Goal: Communication & Community: Share content

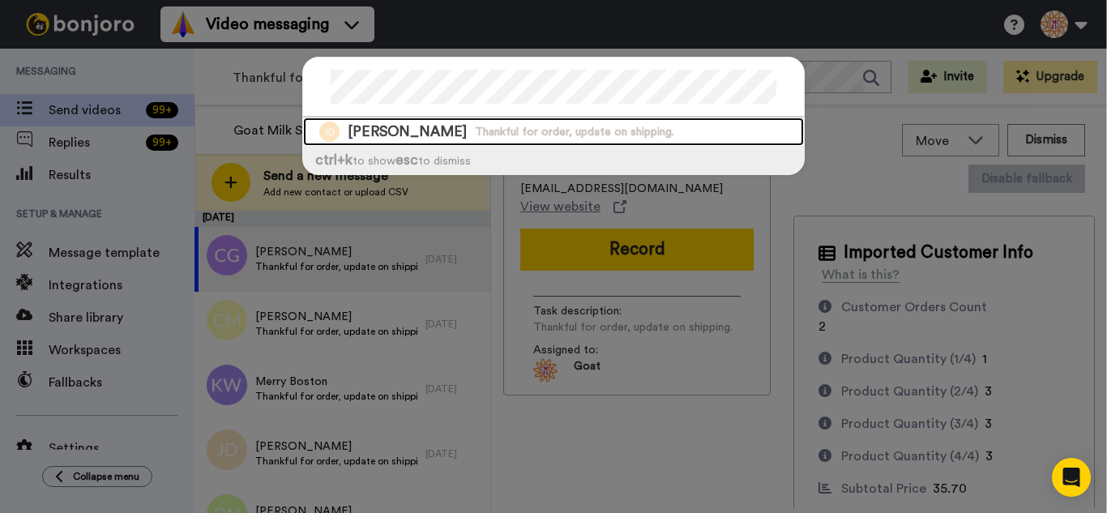
drag, startPoint x: 417, startPoint y: 132, endPoint x: 563, endPoint y: 186, distance: 155.4
click at [417, 130] on span "Jennifer Davies" at bounding box center [407, 132] width 119 height 20
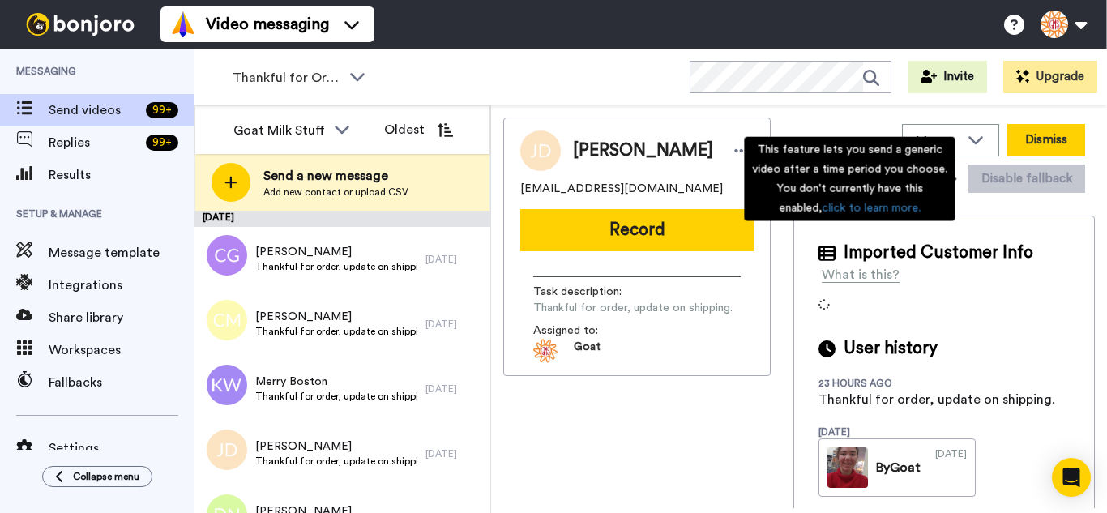
click at [1034, 142] on button "Dismiss" at bounding box center [1046, 140] width 78 height 32
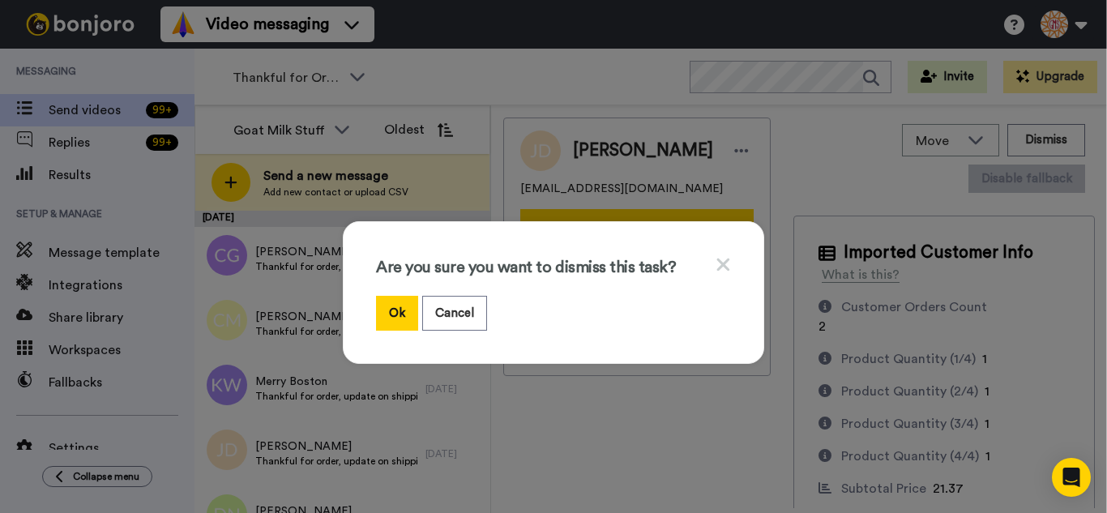
drag, startPoint x: 404, startPoint y: 310, endPoint x: 367, endPoint y: 236, distance: 82.6
click at [399, 306] on button "Ok" at bounding box center [397, 313] width 42 height 35
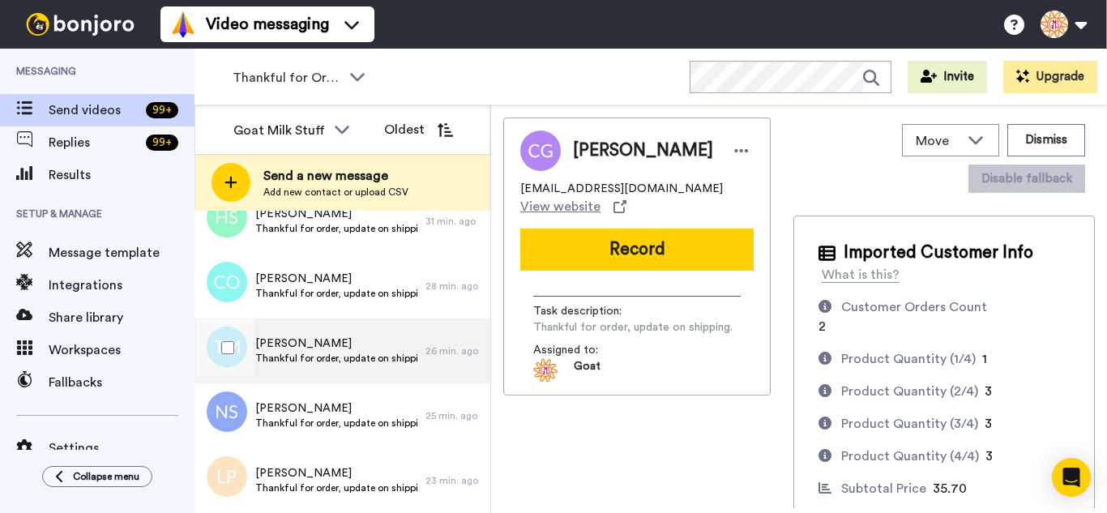
scroll to position [17495, 0]
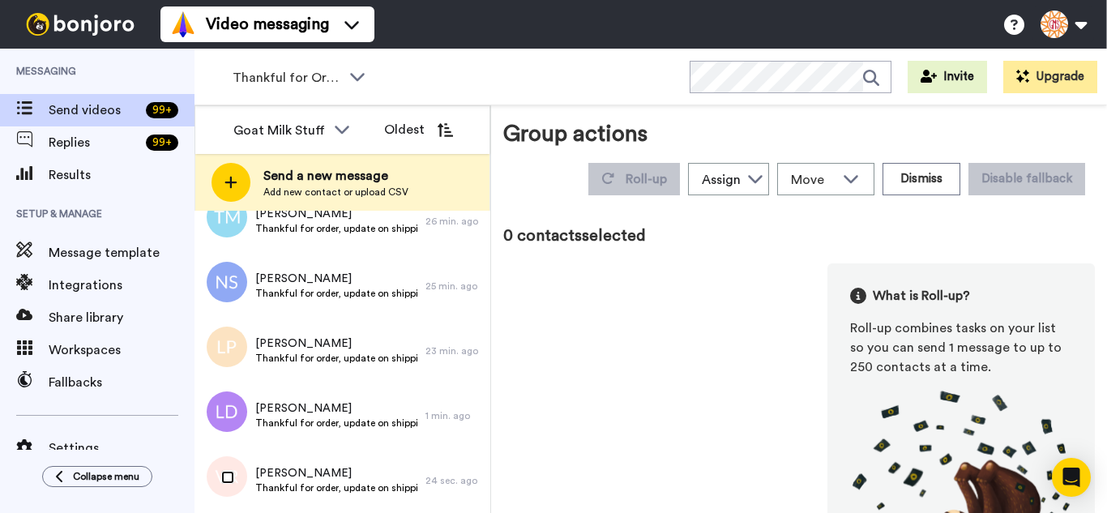
scroll to position [17439, 0]
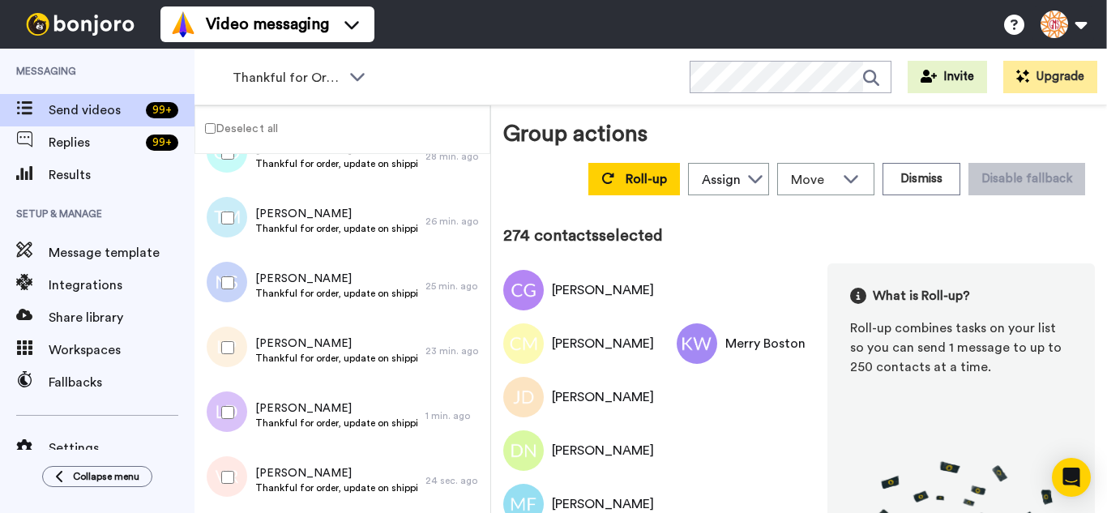
click at [228, 468] on div at bounding box center [224, 477] width 58 height 57
drag, startPoint x: 233, startPoint y: 361, endPoint x: 231, endPoint y: 301, distance: 59.2
click at [233, 358] on div at bounding box center [224, 347] width 58 height 57
click at [229, 276] on div at bounding box center [224, 282] width 58 height 57
click at [229, 220] on div at bounding box center [224, 218] width 58 height 57
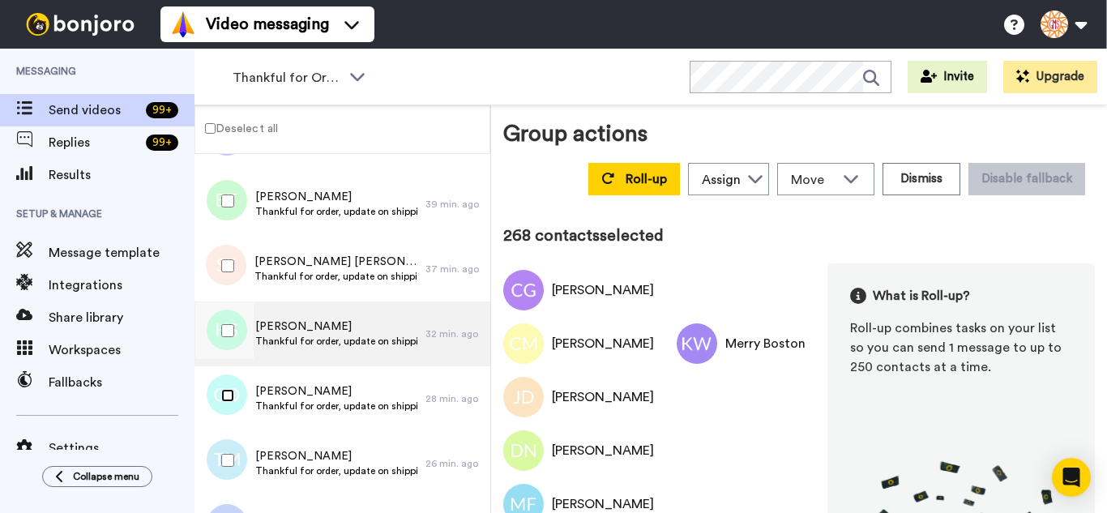
scroll to position [17196, 0]
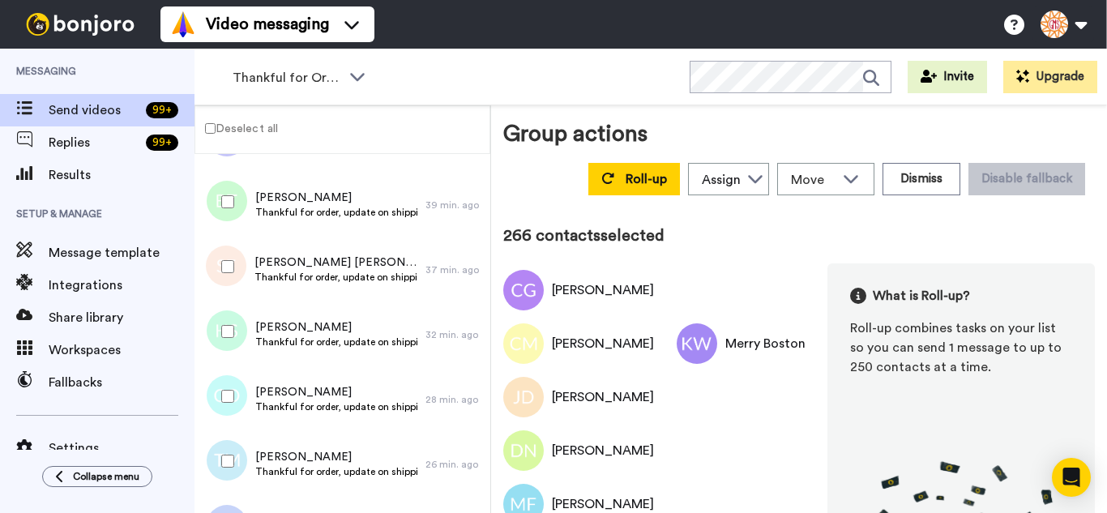
click at [229, 208] on div at bounding box center [224, 201] width 58 height 57
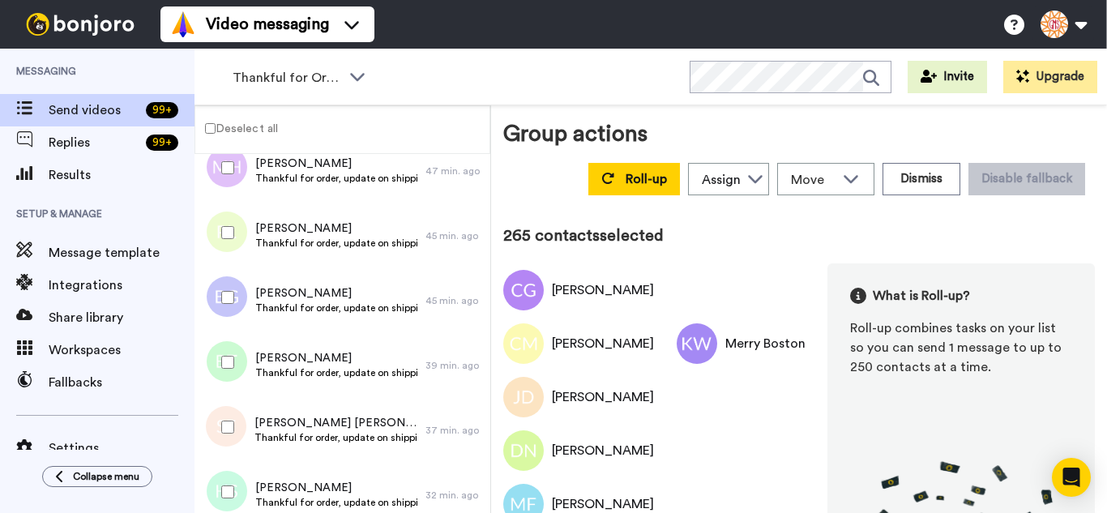
scroll to position [16952, 0]
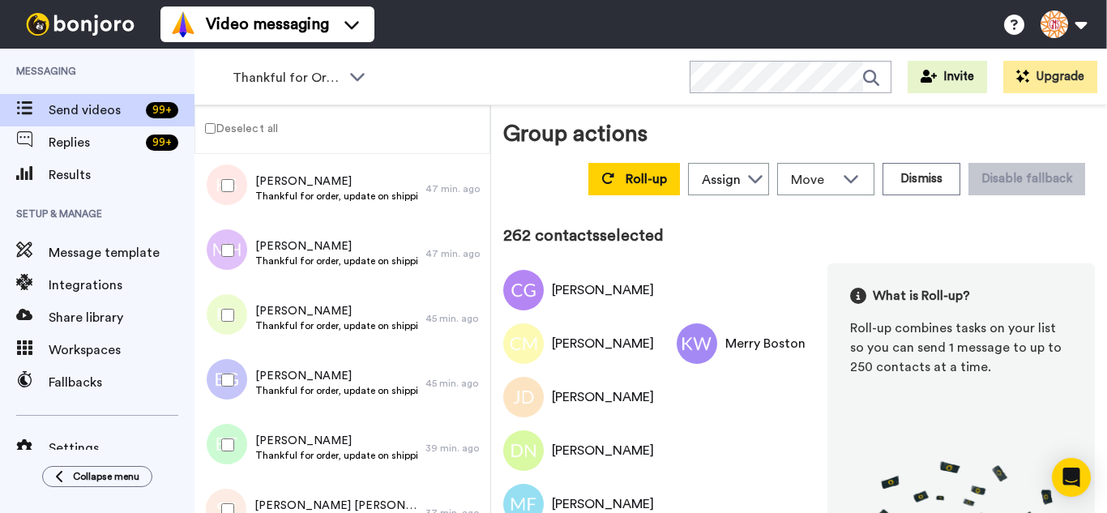
click at [220, 186] on div at bounding box center [224, 185] width 58 height 57
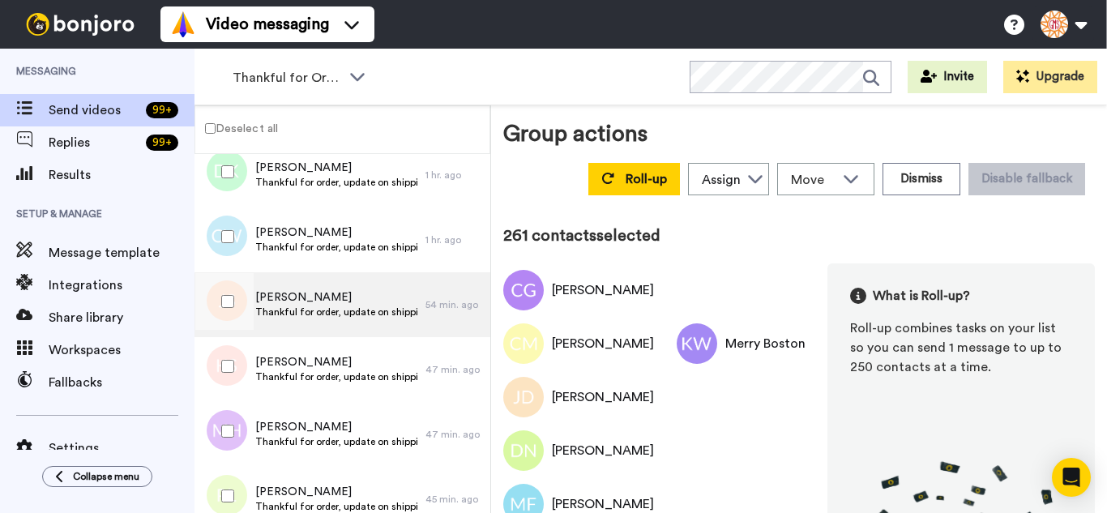
scroll to position [16709, 0]
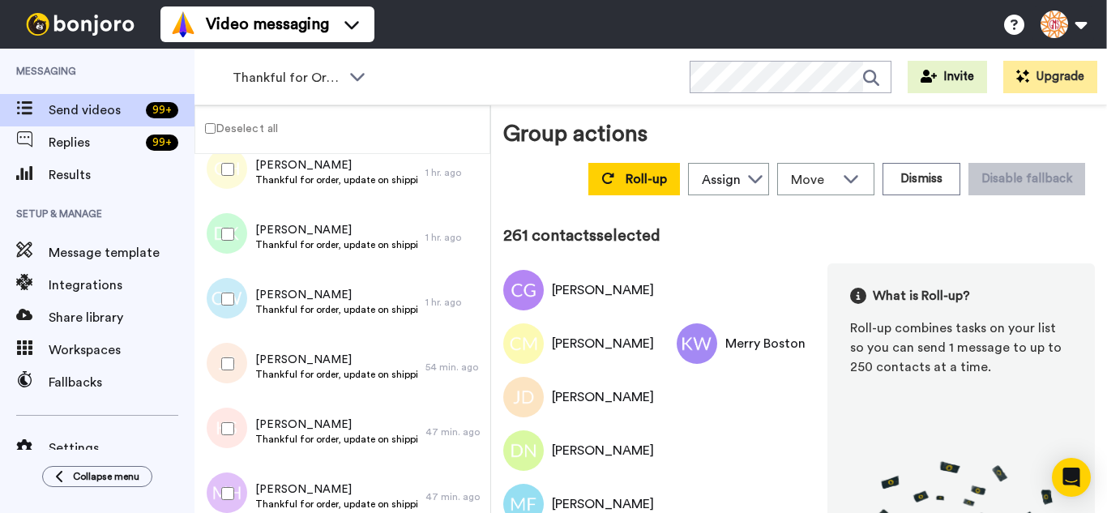
drag, startPoint x: 230, startPoint y: 354, endPoint x: 231, endPoint y: 310, distance: 43.8
click at [230, 353] on div at bounding box center [224, 364] width 58 height 57
click at [224, 187] on div at bounding box center [224, 169] width 58 height 57
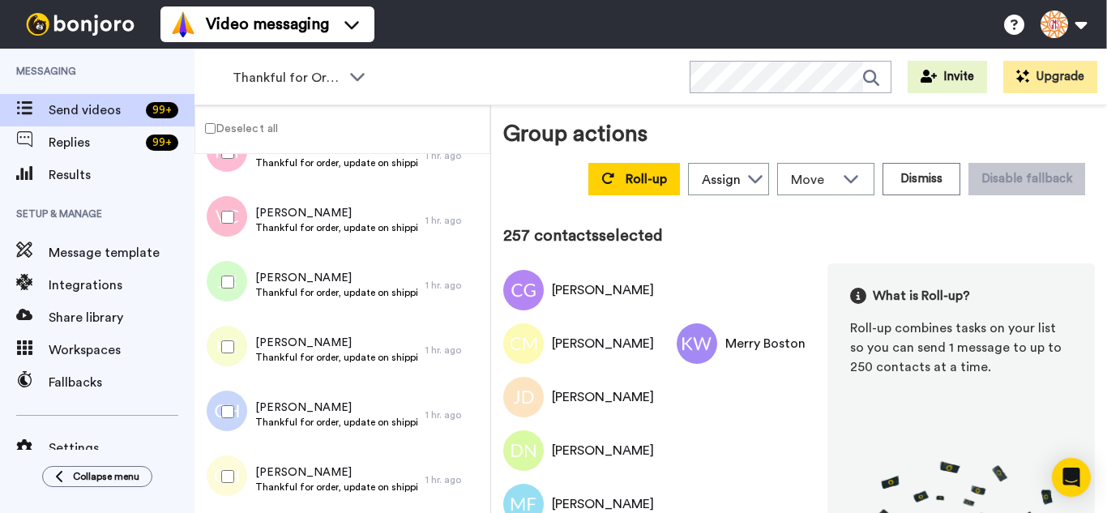
scroll to position [16385, 0]
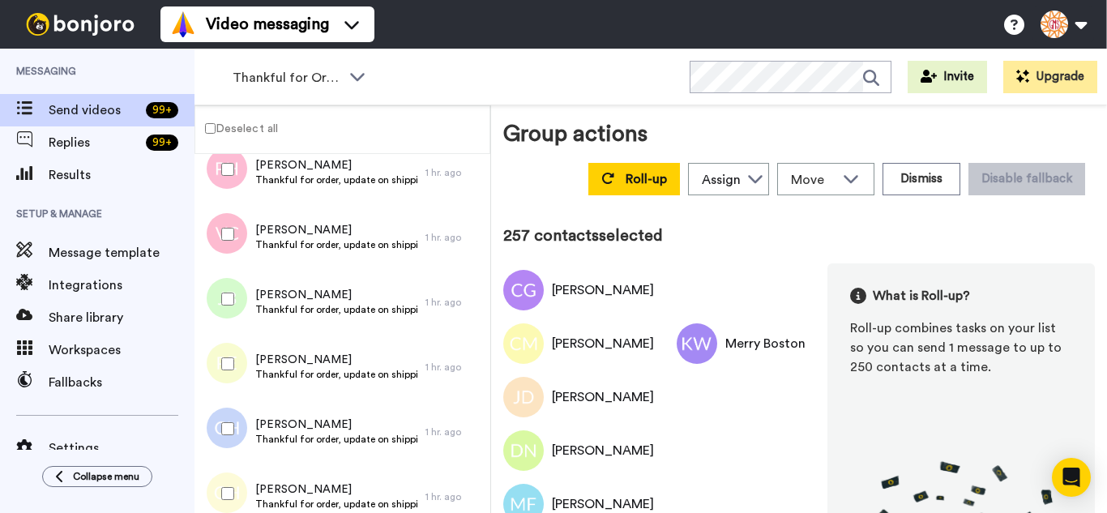
drag, startPoint x: 231, startPoint y: 413, endPoint x: 229, endPoint y: 386, distance: 27.6
click at [231, 414] on div at bounding box center [224, 428] width 58 height 57
click at [225, 313] on div at bounding box center [224, 299] width 58 height 57
click at [220, 232] on div at bounding box center [224, 234] width 58 height 57
click at [229, 180] on div at bounding box center [224, 169] width 58 height 57
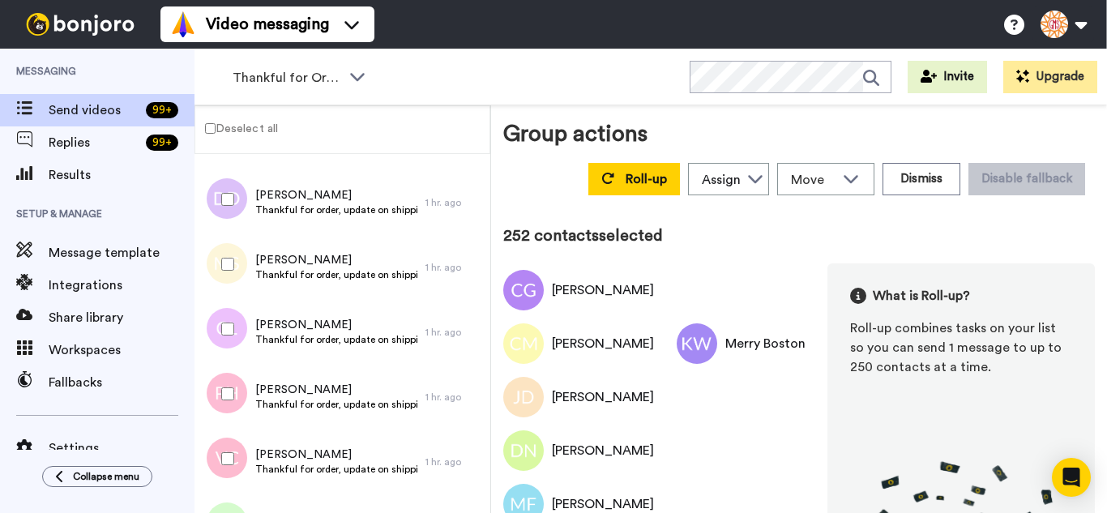
scroll to position [16142, 0]
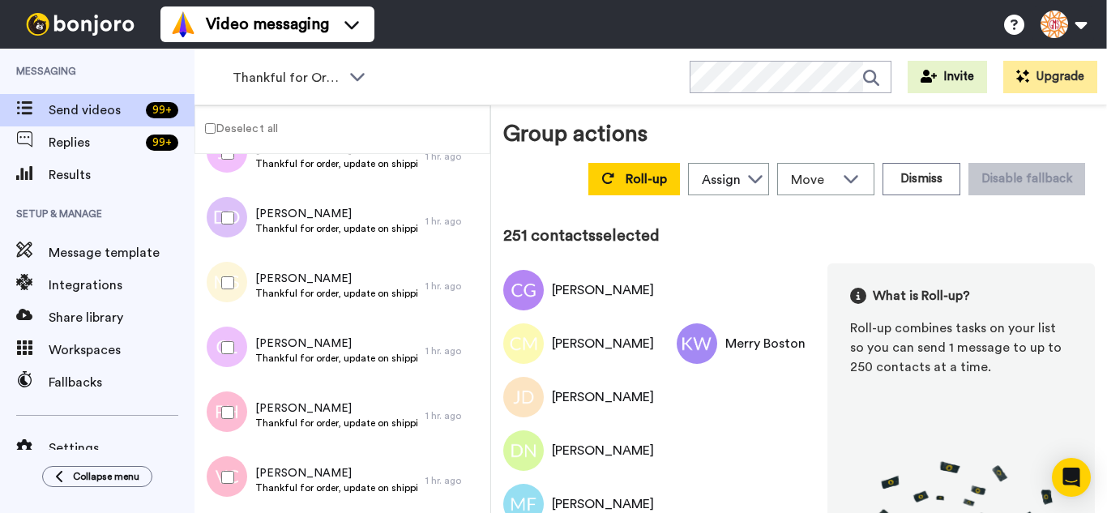
click at [241, 270] on div at bounding box center [224, 282] width 58 height 57
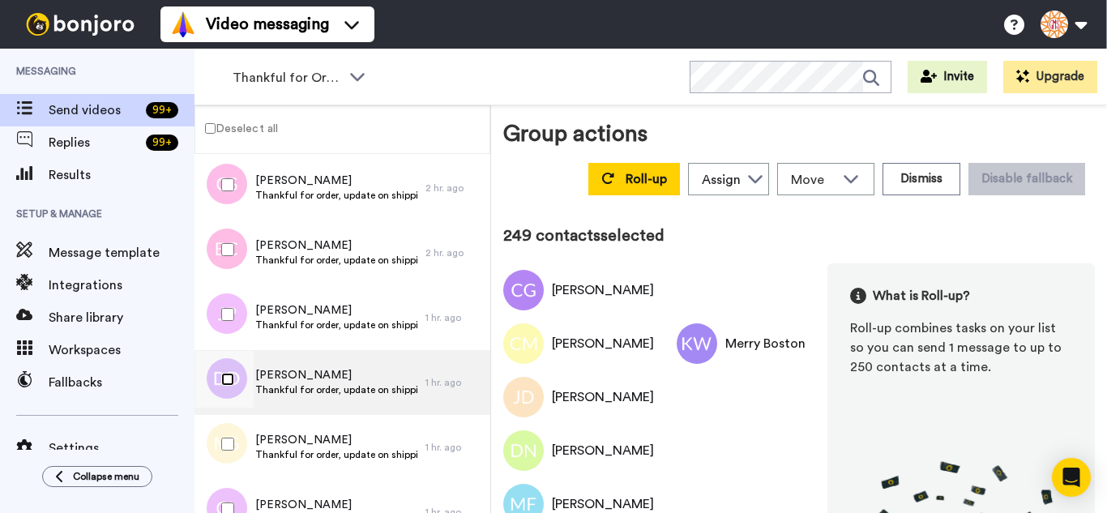
scroll to position [15980, 0]
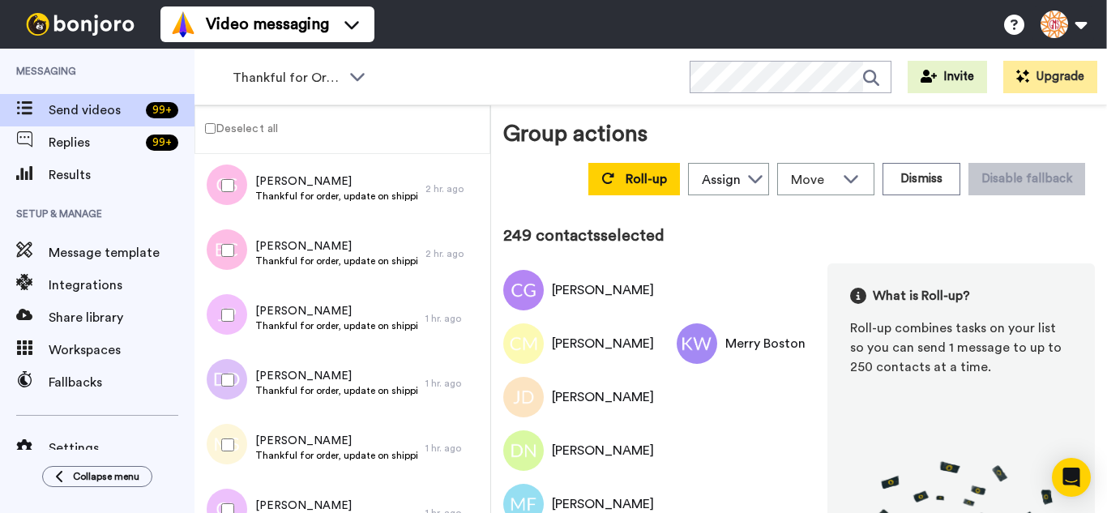
drag, startPoint x: 235, startPoint y: 314, endPoint x: 220, endPoint y: 257, distance: 59.4
click at [234, 313] on div at bounding box center [224, 315] width 58 height 57
click at [220, 254] on div at bounding box center [224, 250] width 58 height 57
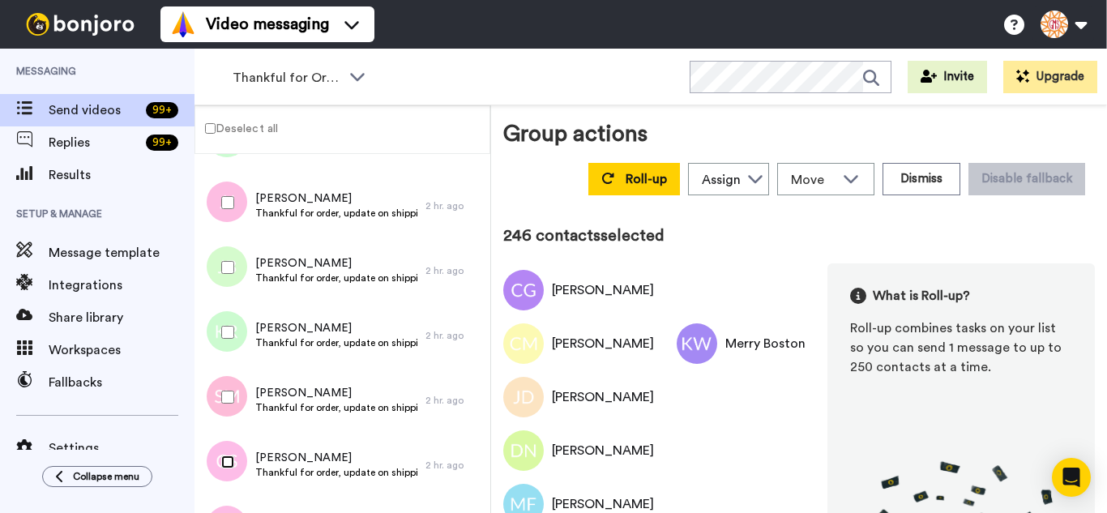
scroll to position [15656, 0]
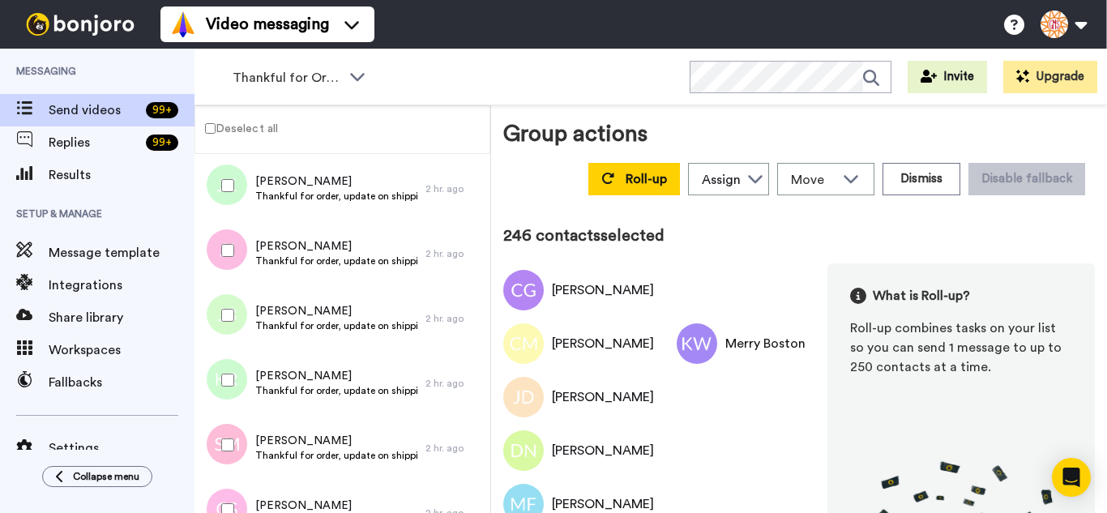
drag, startPoint x: 224, startPoint y: 460, endPoint x: 216, endPoint y: 400, distance: 60.5
click at [224, 459] on div at bounding box center [224, 445] width 58 height 57
click at [215, 293] on div at bounding box center [224, 315] width 58 height 57
click at [217, 246] on div at bounding box center [224, 250] width 58 height 57
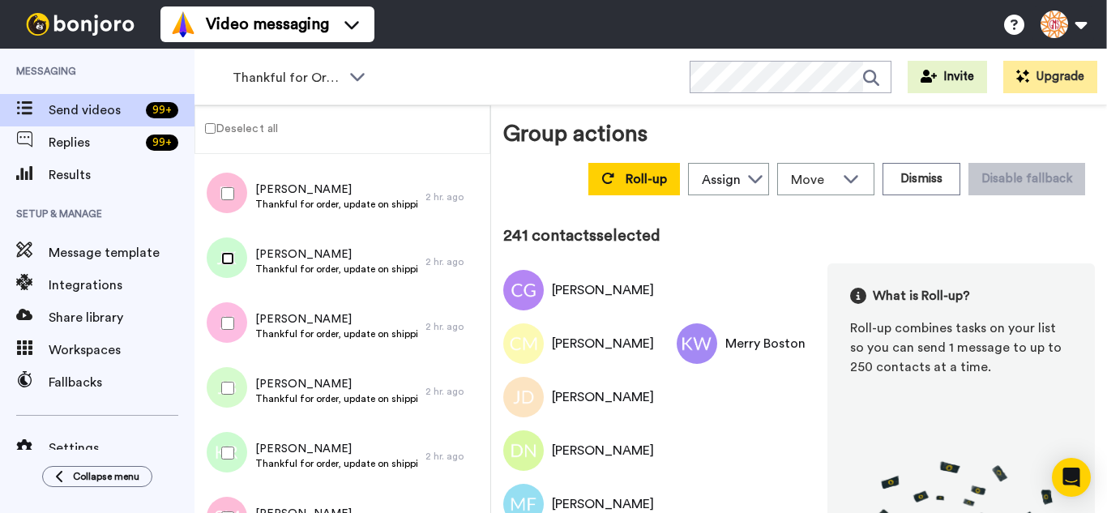
scroll to position [15413, 0]
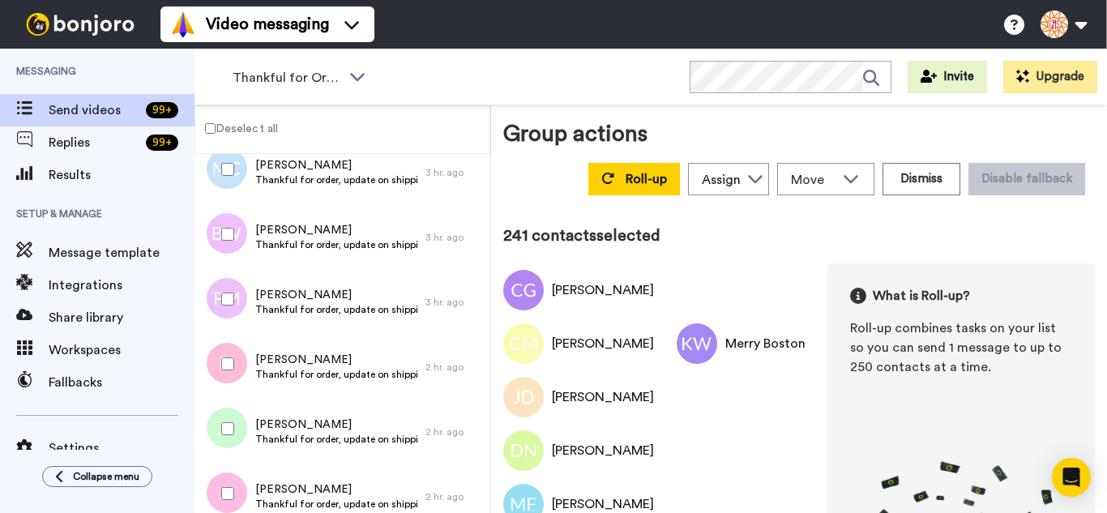
click at [231, 373] on div at bounding box center [224, 364] width 58 height 57
drag, startPoint x: 223, startPoint y: 219, endPoint x: 219, endPoint y: 170, distance: 48.8
click at [223, 217] on div at bounding box center [224, 234] width 58 height 57
click at [218, 166] on div at bounding box center [224, 169] width 58 height 57
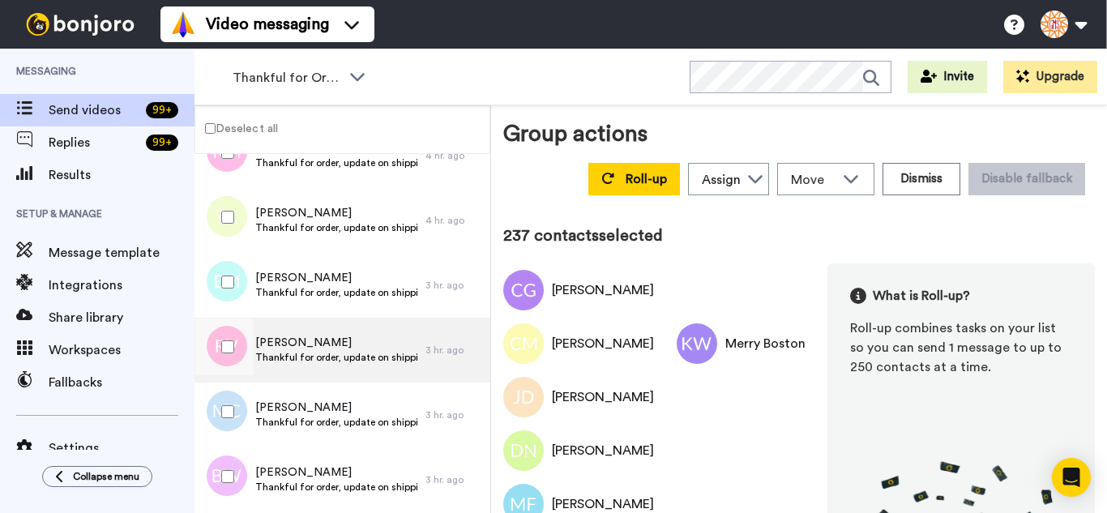
scroll to position [15169, 0]
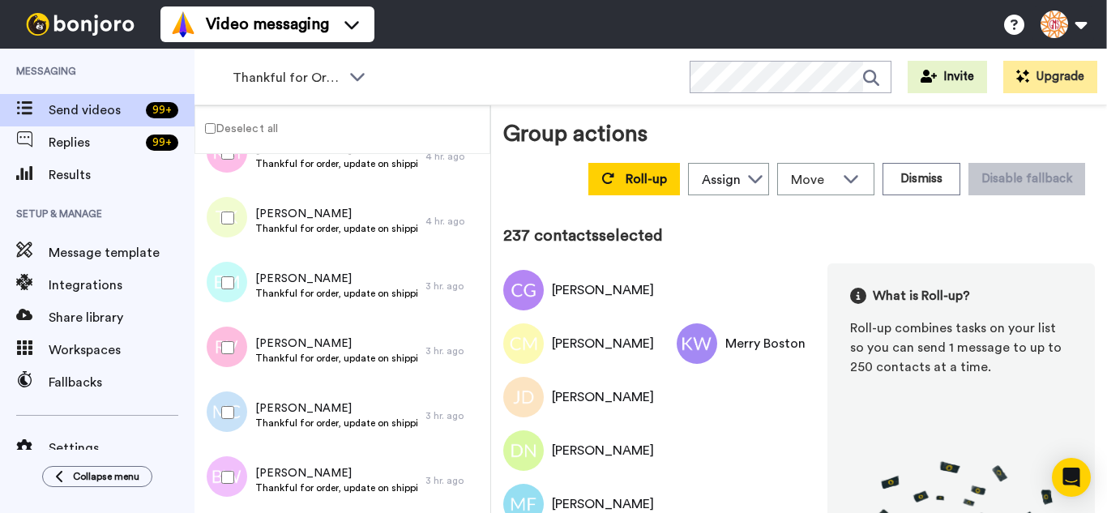
click at [237, 353] on div at bounding box center [224, 347] width 58 height 57
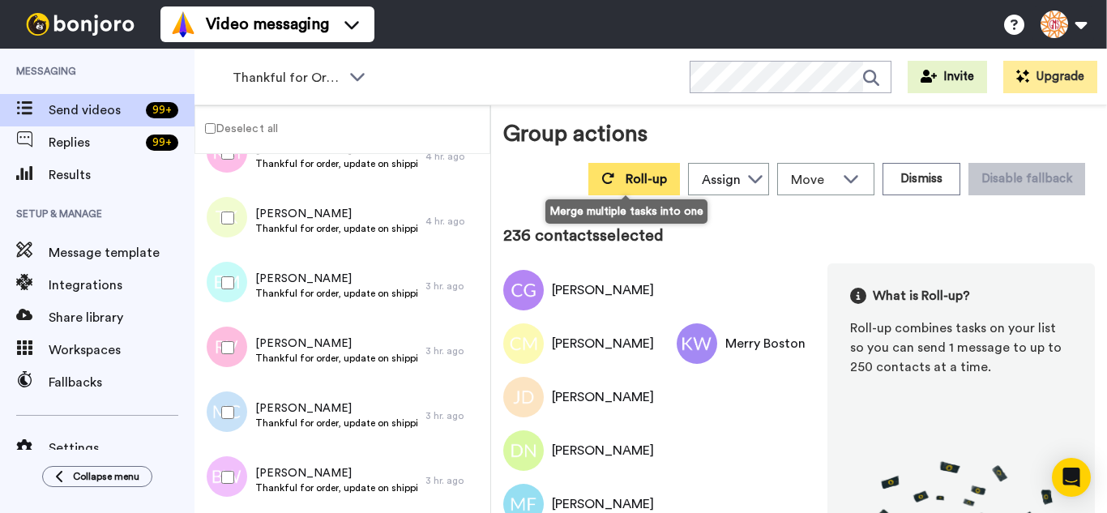
click at [605, 178] on icon at bounding box center [607, 178] width 13 height 13
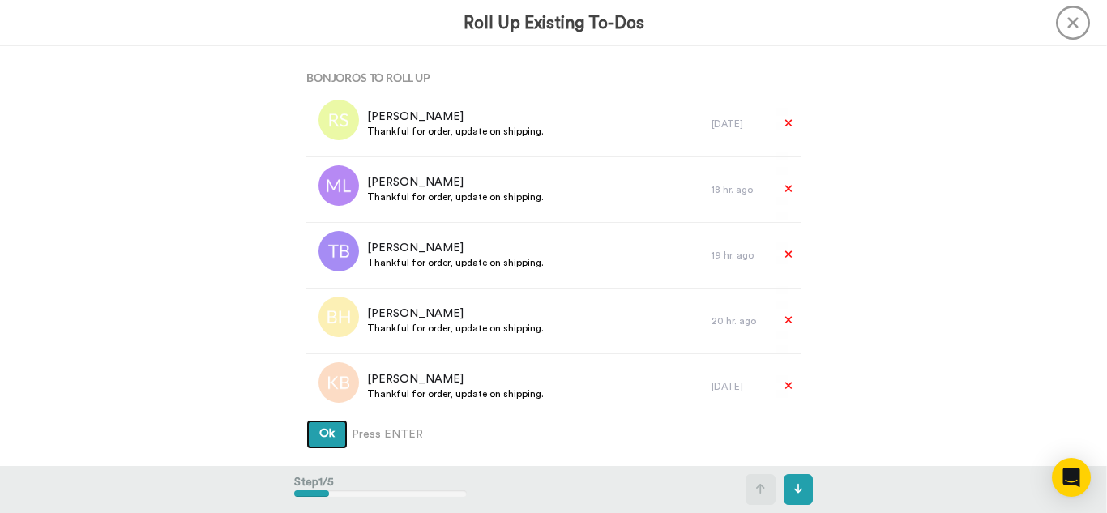
click at [306, 420] on button "Ok" at bounding box center [326, 434] width 41 height 29
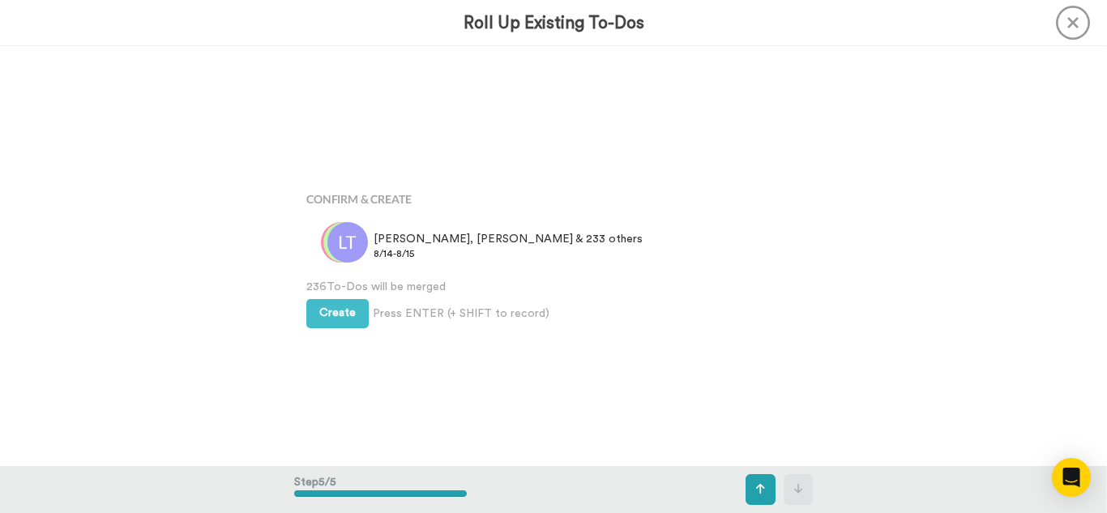
scroll to position [1678, 0]
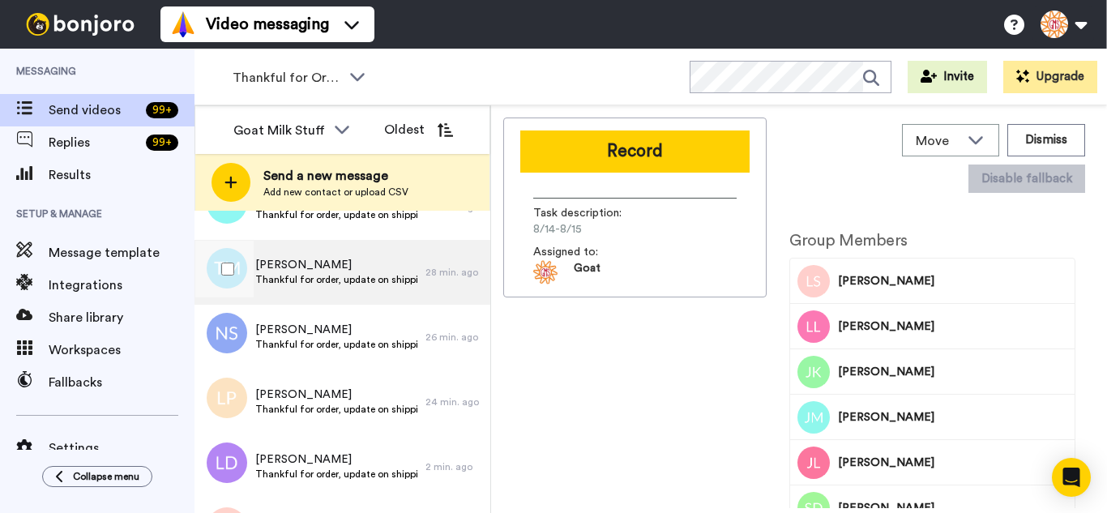
scroll to position [2243, 0]
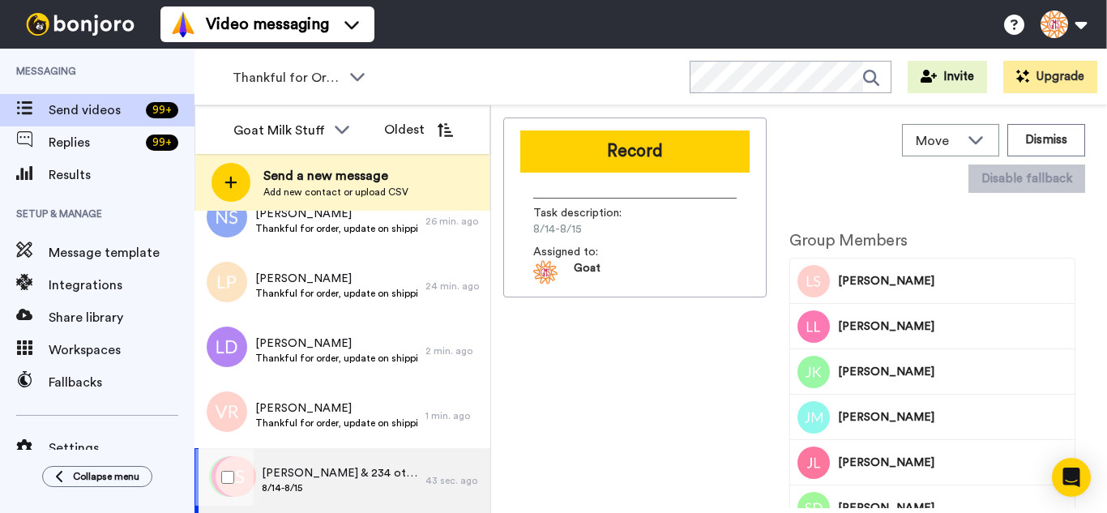
click at [404, 476] on span "Lawrence, Linda & 234 others" at bounding box center [340, 473] width 156 height 16
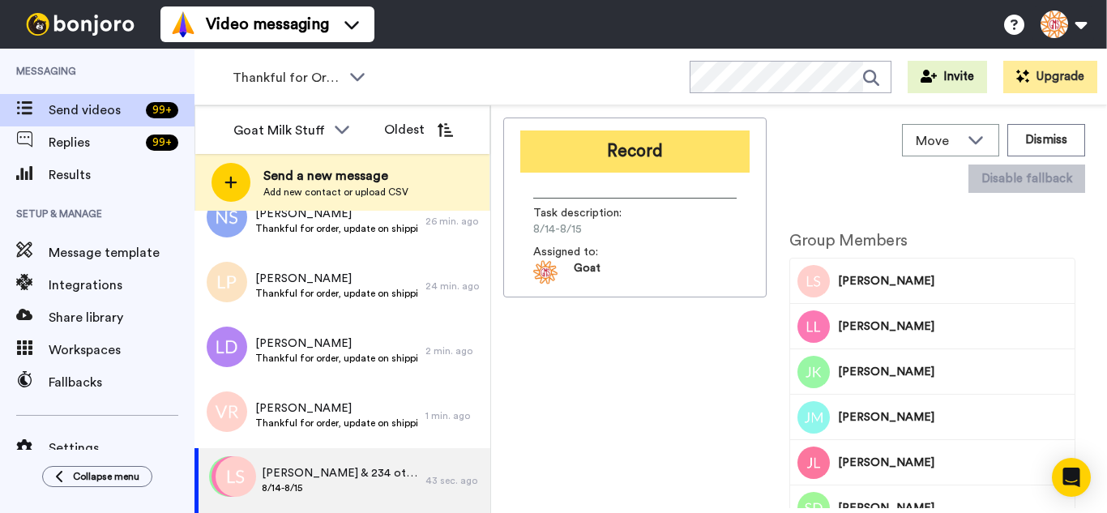
click at [619, 133] on button "Record" at bounding box center [634, 151] width 229 height 42
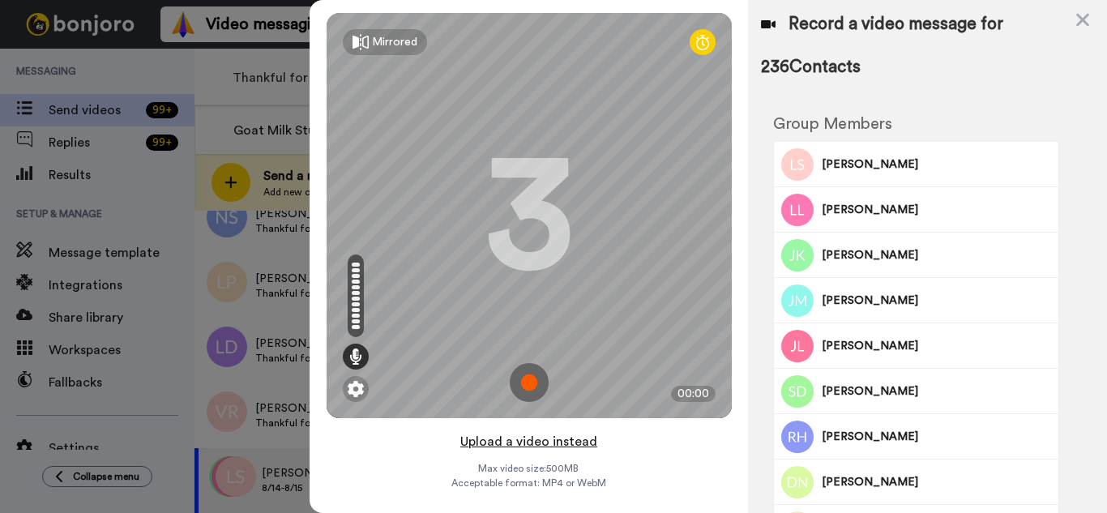
click at [583, 446] on button "Upload a video instead" at bounding box center [528, 441] width 147 height 21
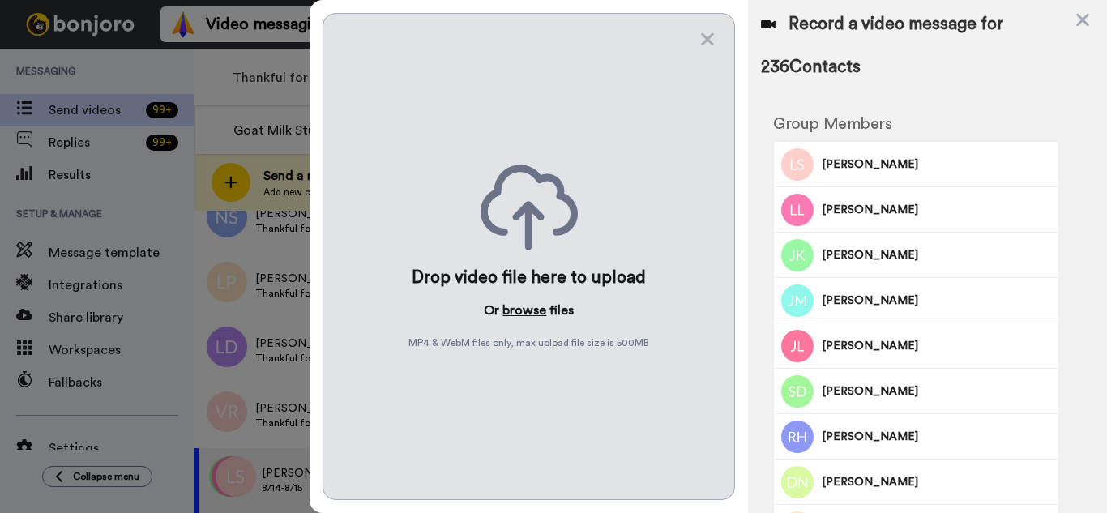
click at [534, 309] on button "browse" at bounding box center [524, 310] width 44 height 19
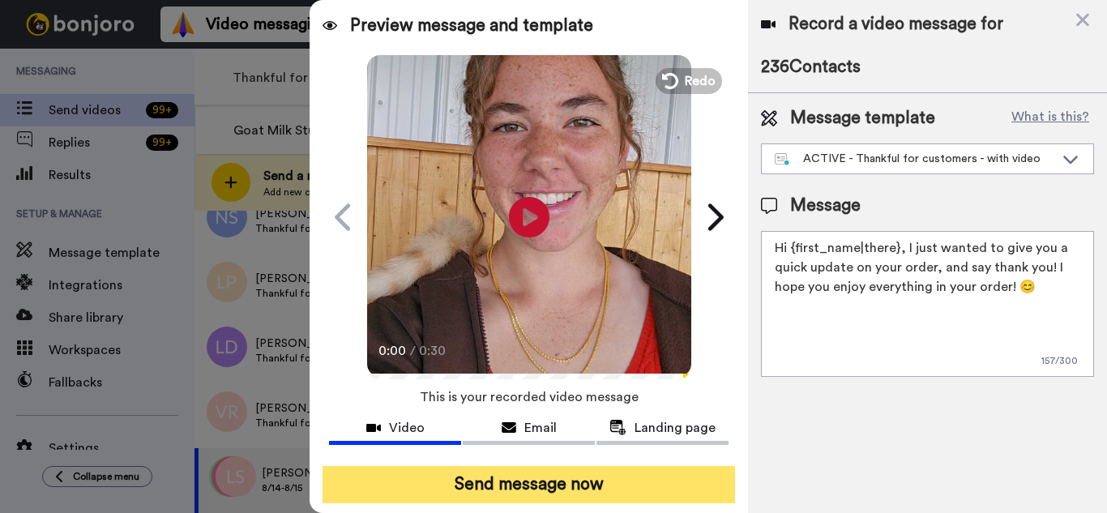
click at [640, 479] on button "Send message now" at bounding box center [529, 484] width 413 height 37
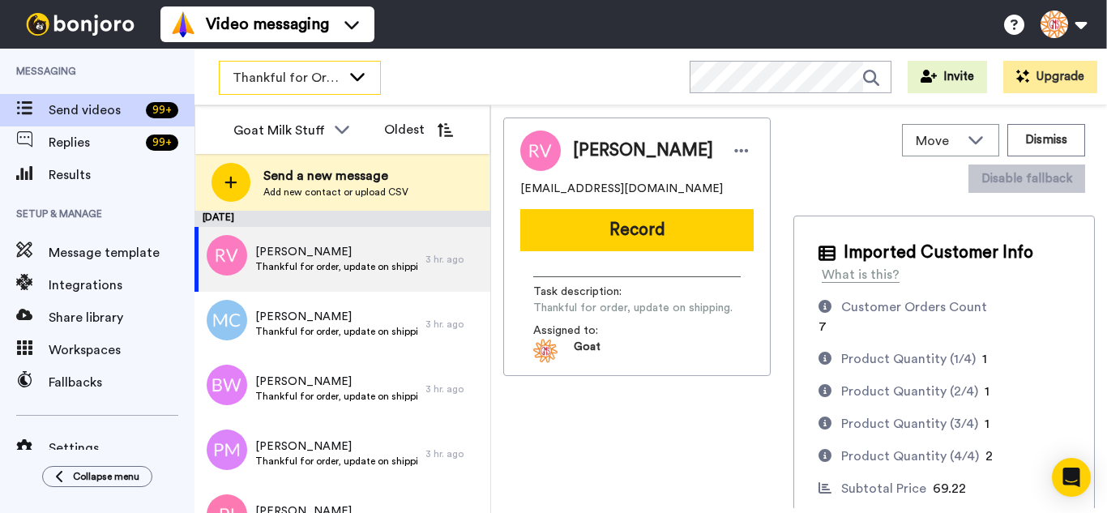
click at [282, 79] on span "Thankful for Orders" at bounding box center [287, 77] width 109 height 19
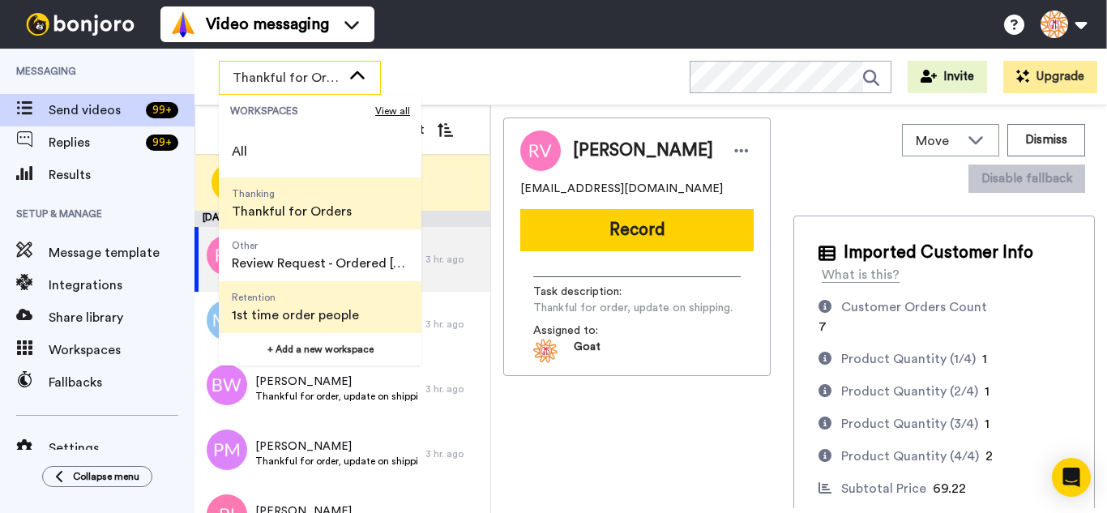
click at [329, 300] on span "Retention" at bounding box center [295, 297] width 127 height 13
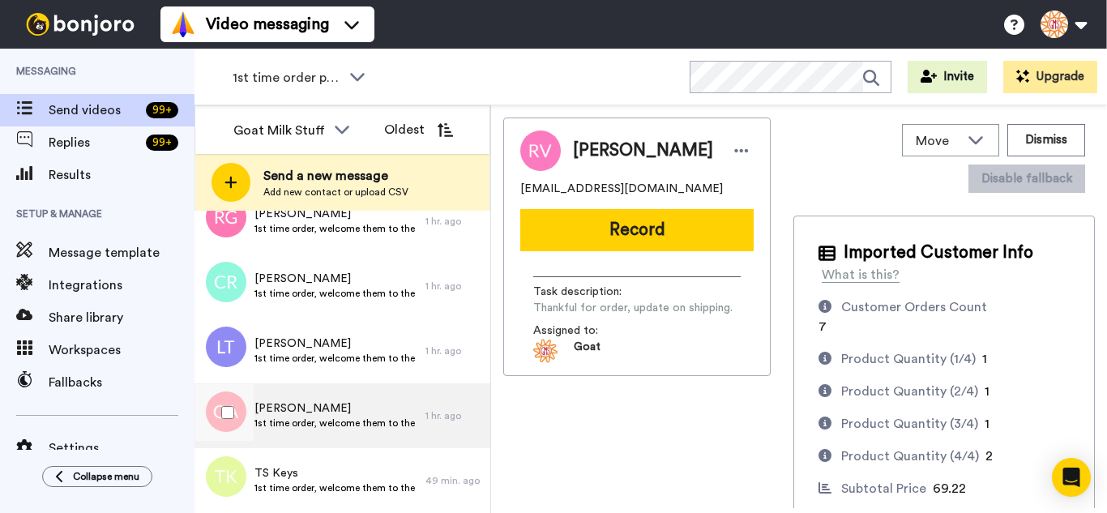
scroll to position [4723, 0]
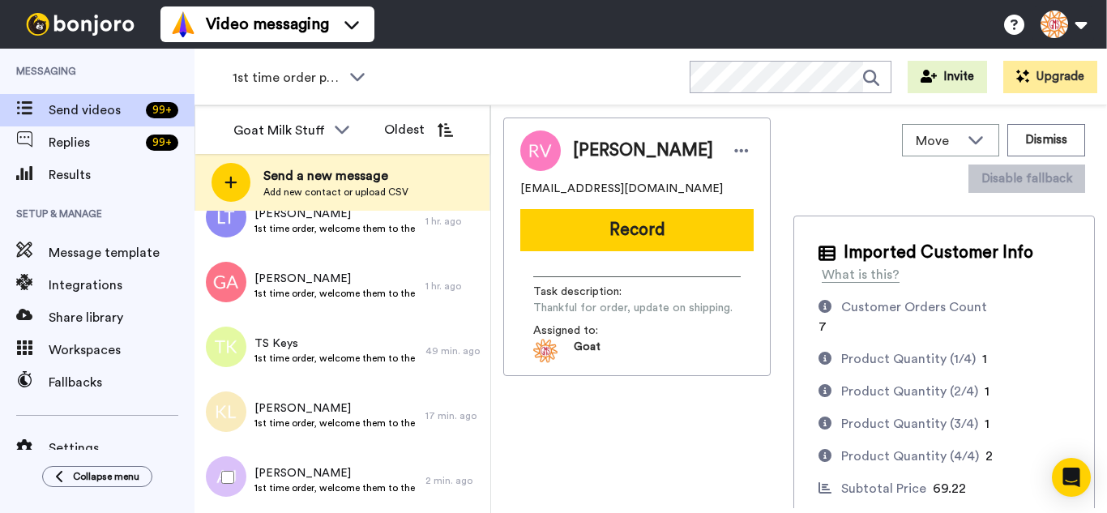
click at [221, 479] on div at bounding box center [224, 477] width 58 height 57
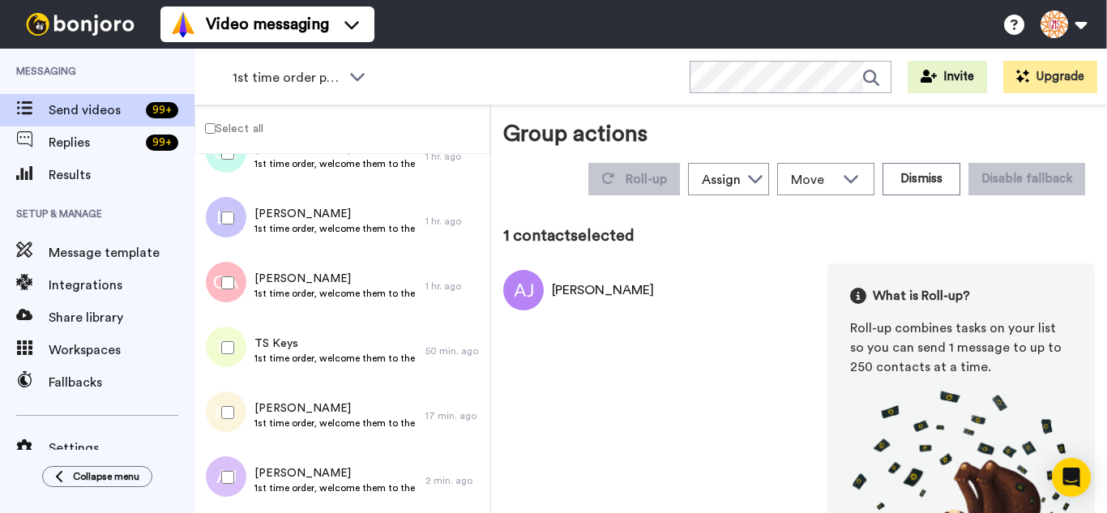
scroll to position [4666, 0]
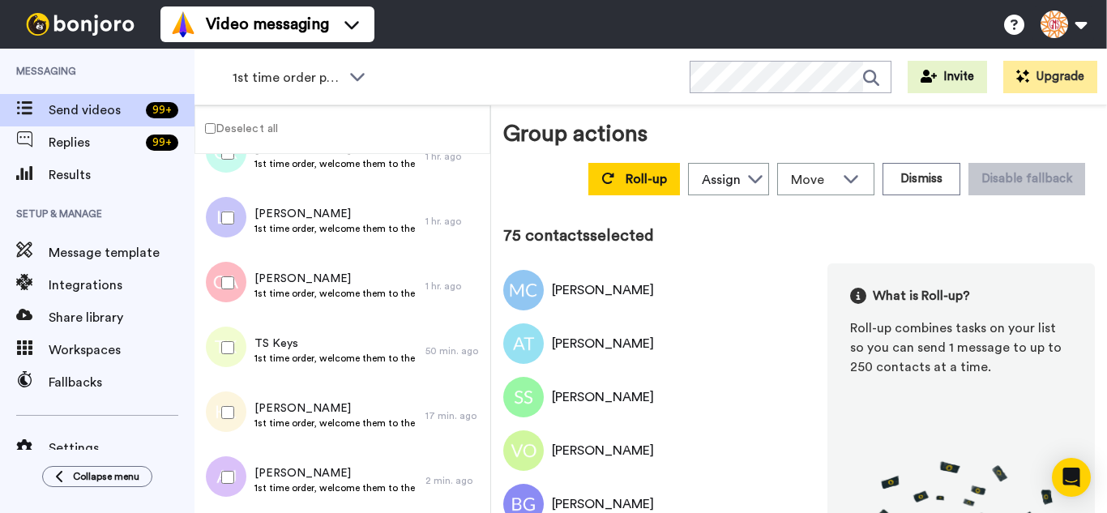
click at [216, 272] on div at bounding box center [224, 282] width 58 height 57
click at [242, 473] on div at bounding box center [224, 477] width 58 height 57
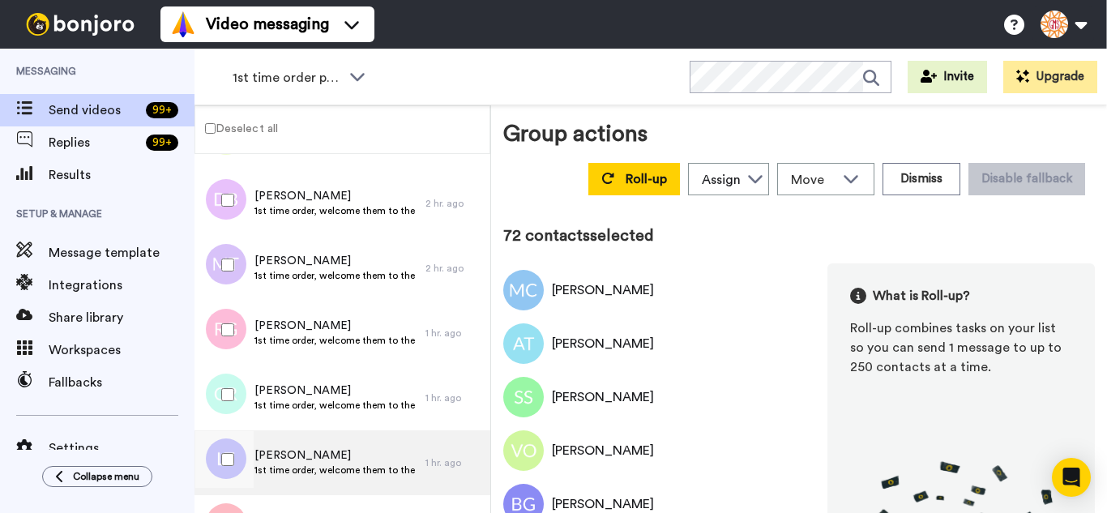
scroll to position [4423, 0]
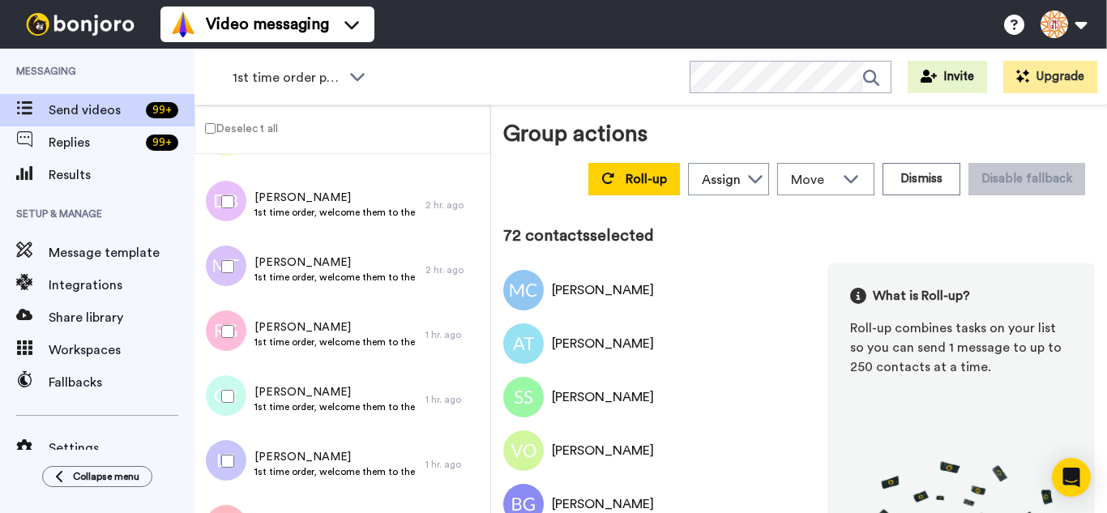
click at [233, 389] on div at bounding box center [224, 396] width 58 height 57
click at [224, 323] on div at bounding box center [224, 331] width 58 height 57
click at [220, 258] on div at bounding box center [224, 266] width 58 height 57
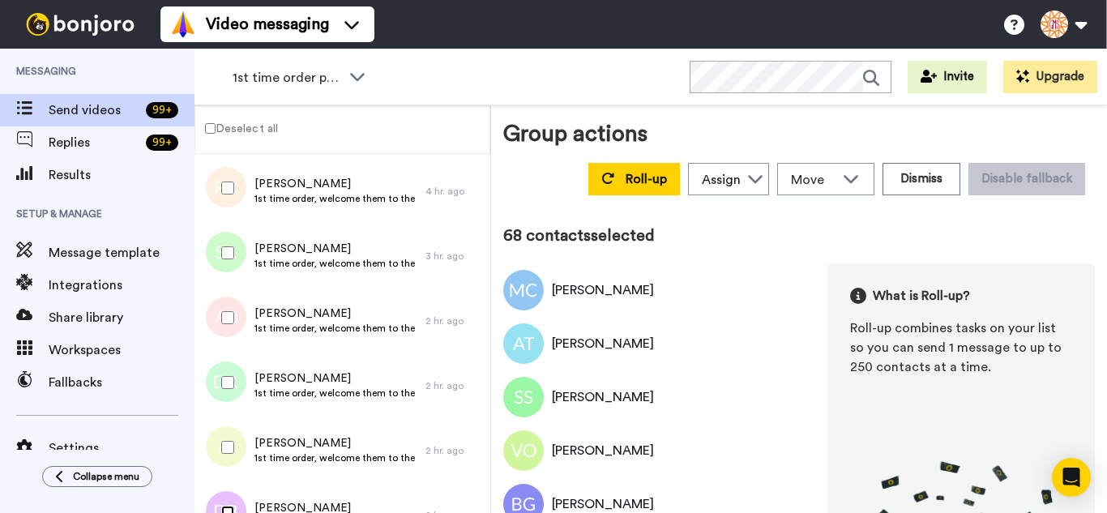
scroll to position [4098, 0]
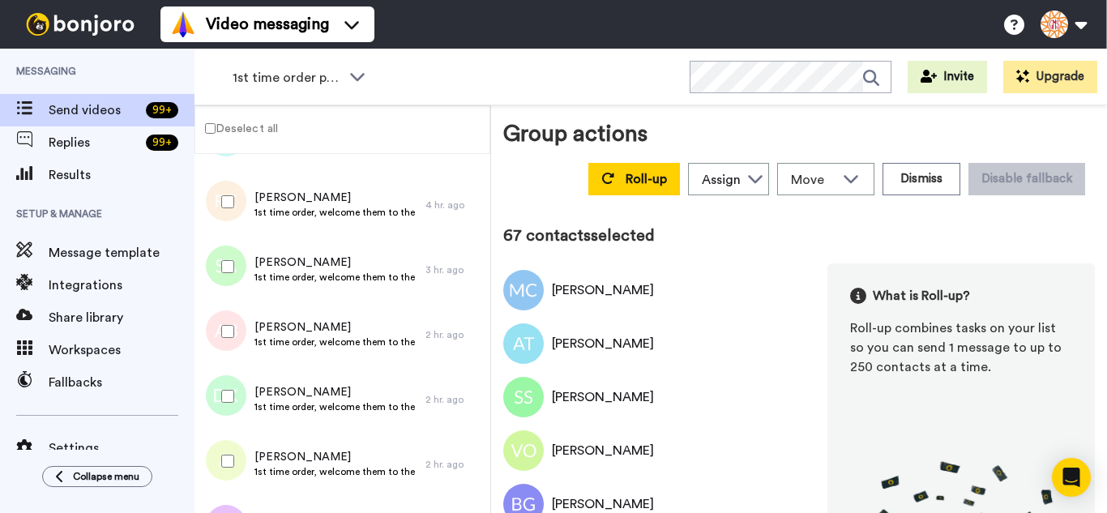
click at [220, 383] on div at bounding box center [224, 396] width 58 height 57
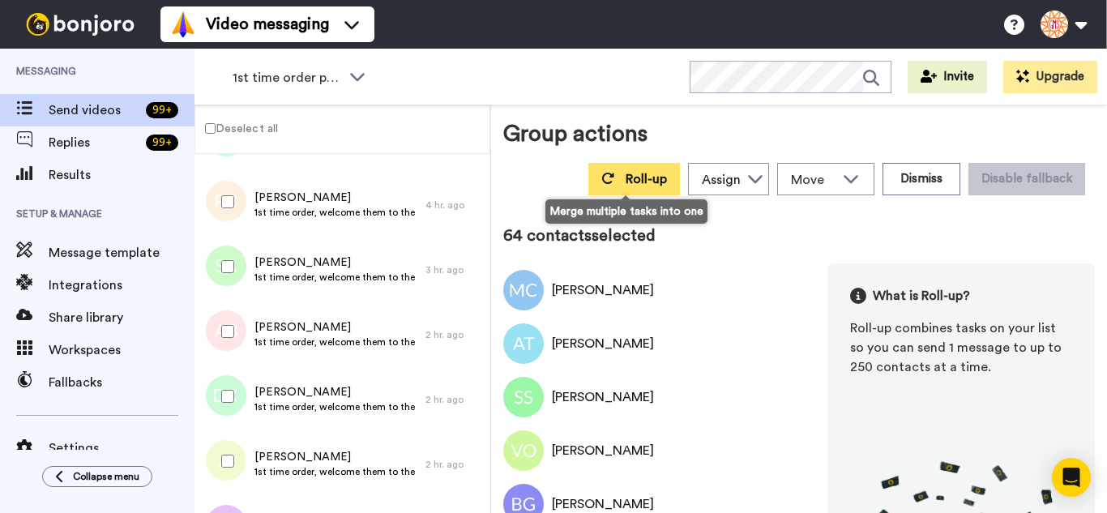
click at [638, 186] on button "Roll-up" at bounding box center [634, 179] width 92 height 32
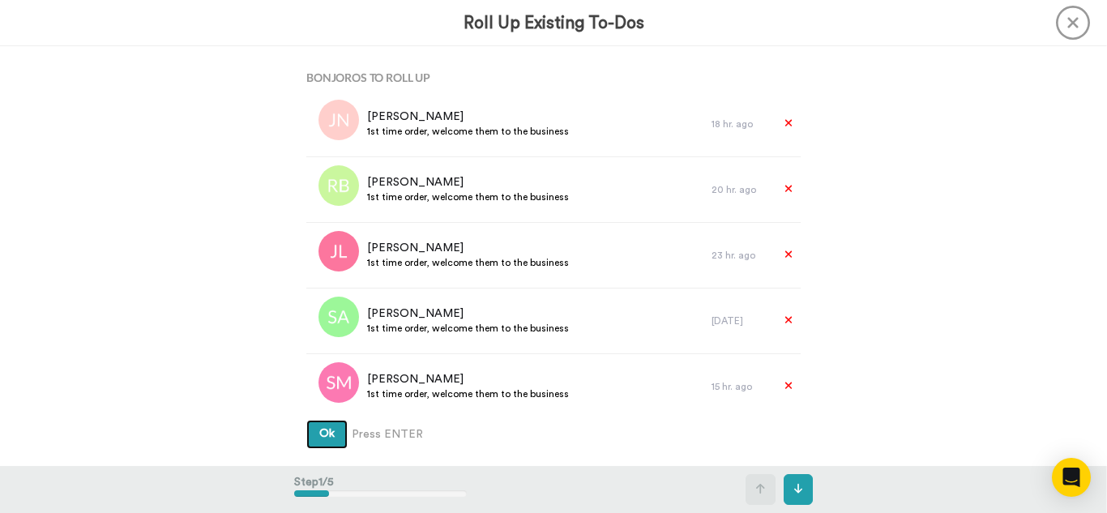
click at [306, 420] on button "Ok" at bounding box center [326, 434] width 41 height 29
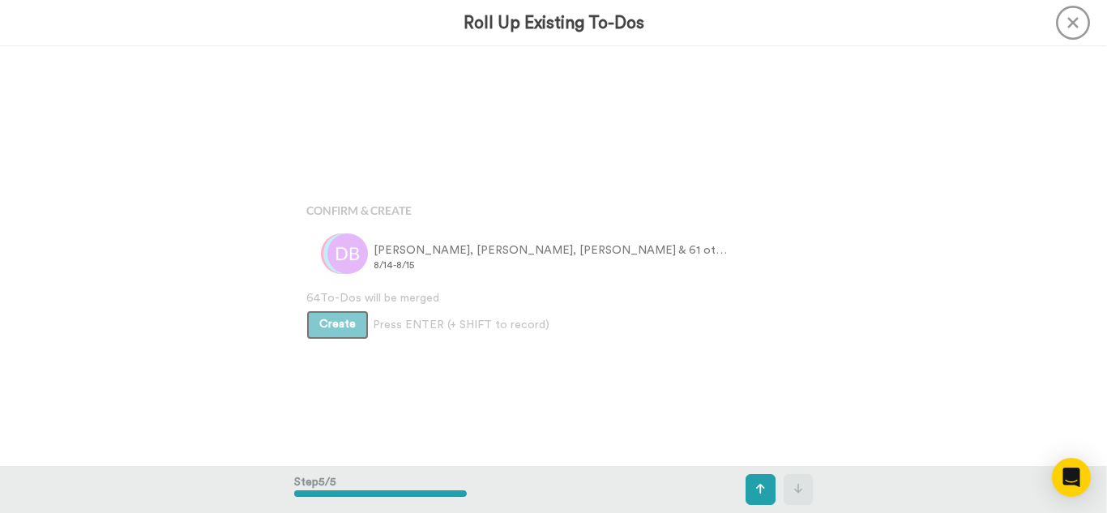
scroll to position [1678, 0]
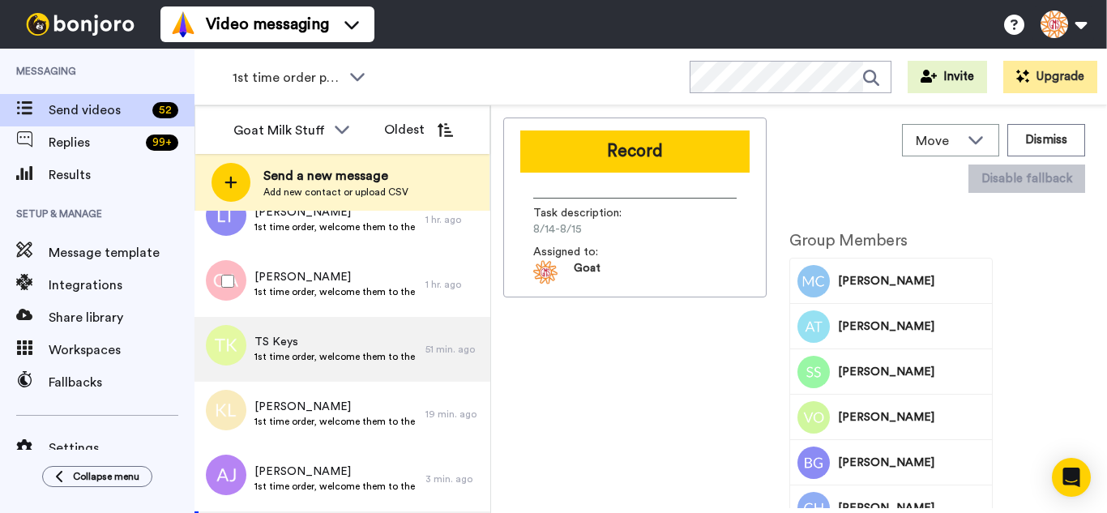
scroll to position [622, 0]
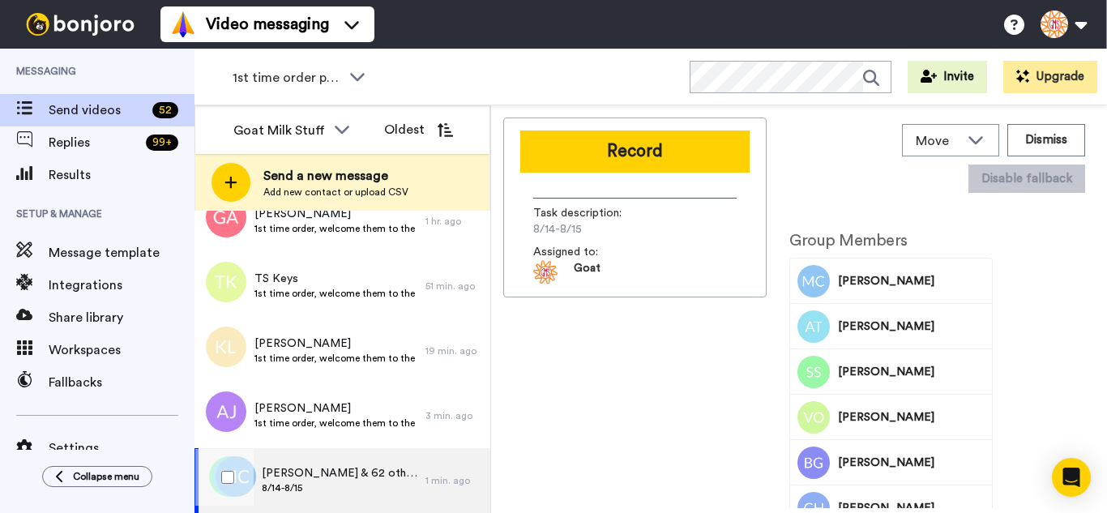
drag, startPoint x: 357, startPoint y: 466, endPoint x: 563, endPoint y: 361, distance: 232.0
click at [358, 465] on span "[PERSON_NAME] & 62 others" at bounding box center [340, 473] width 156 height 16
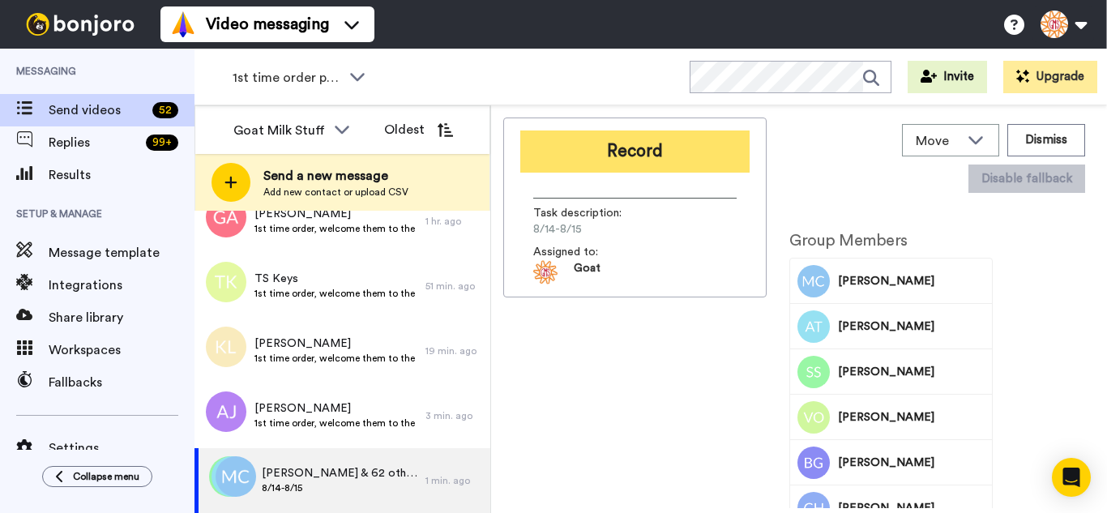
click at [643, 150] on button "Record" at bounding box center [634, 151] width 229 height 42
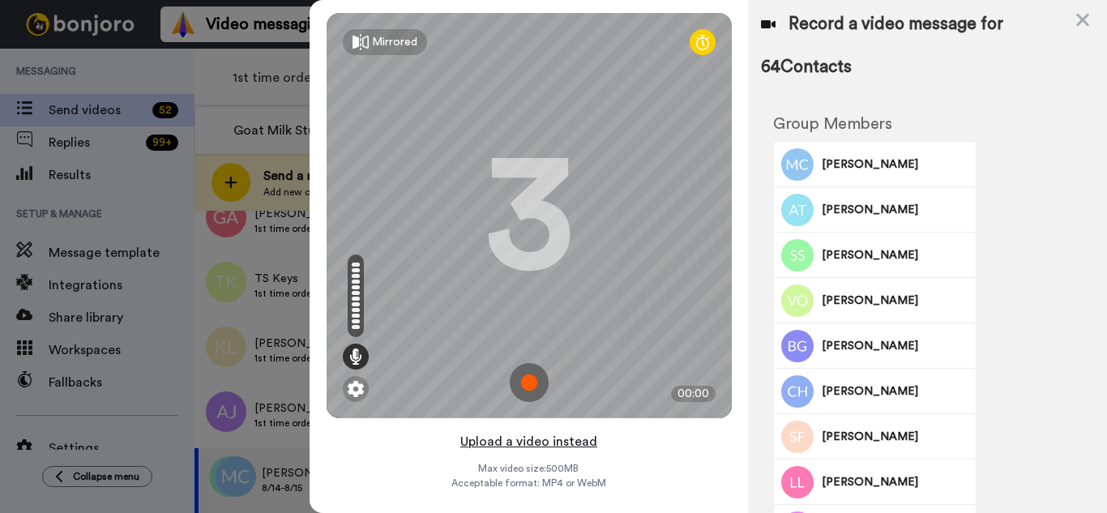
click at [583, 443] on button "Upload a video instead" at bounding box center [528, 441] width 147 height 21
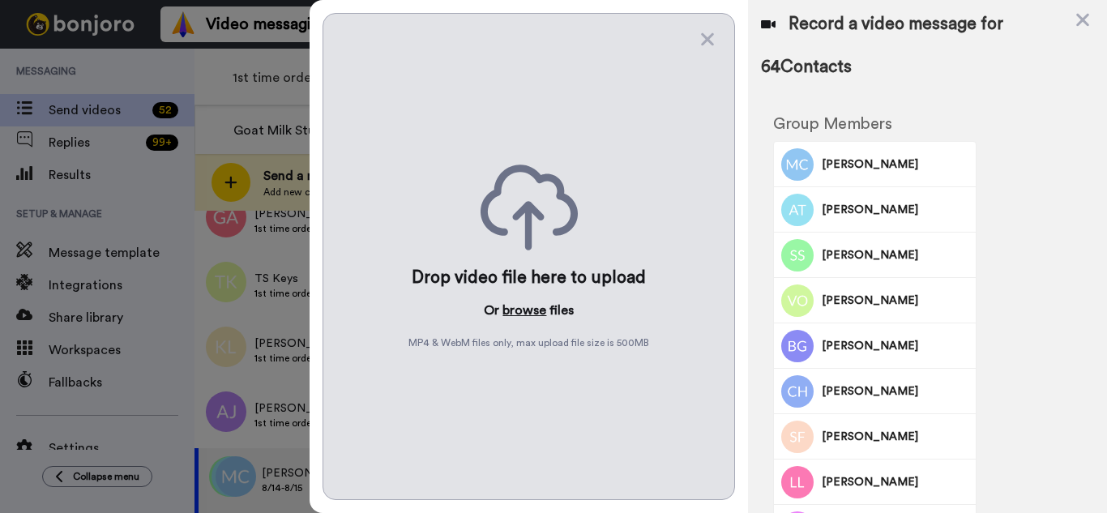
click at [543, 307] on button "browse" at bounding box center [524, 310] width 44 height 19
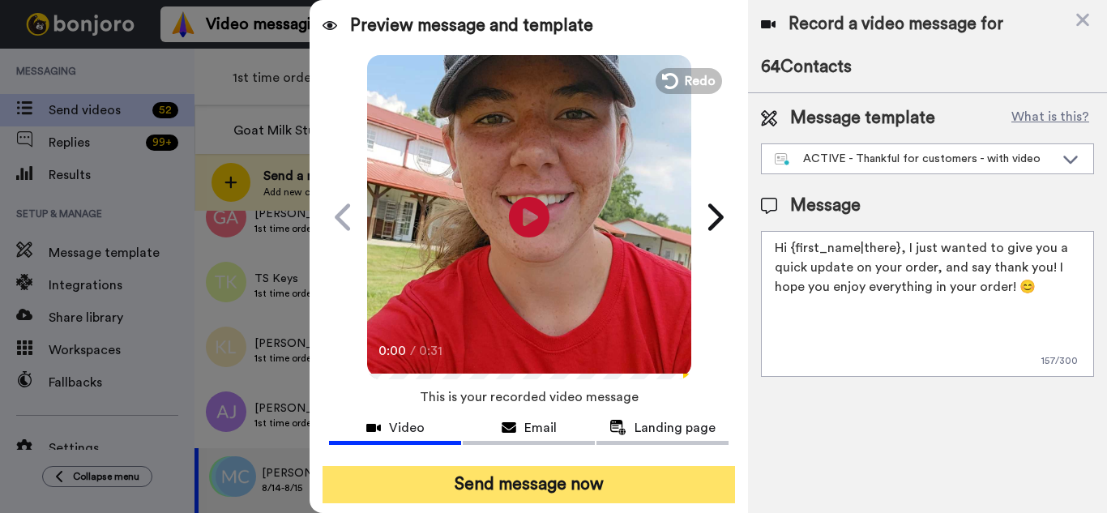
click at [616, 484] on button "Send message now" at bounding box center [529, 484] width 413 height 37
